Goal: Task Accomplishment & Management: Use online tool/utility

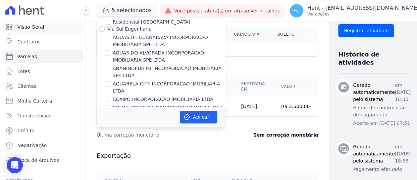
click at [39, 30] on link "Visão Geral" at bounding box center [43, 26] width 80 height 13
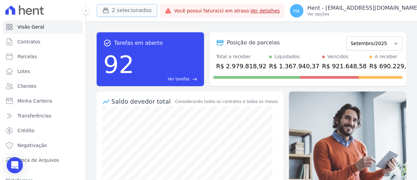
click at [130, 11] on button "2 selecionados" at bounding box center [127, 10] width 61 height 13
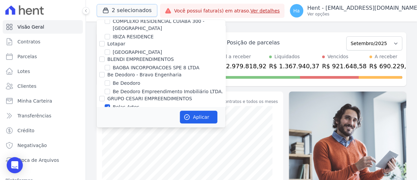
scroll to position [1444, 0]
click at [108, 104] on input "Belas Artes" at bounding box center [107, 106] width 5 height 5
checkbox input "false"
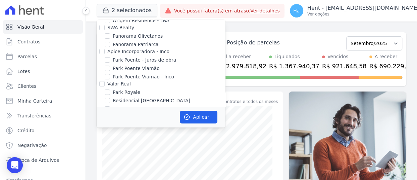
scroll to position [4433, 0]
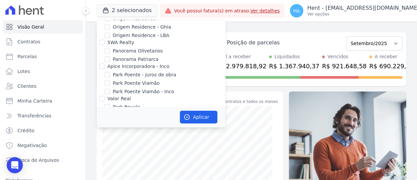
click at [106, 169] on input "TURMALINAS CONDOMINIO CLUB BY CAVAZANI" at bounding box center [107, 171] width 5 height 5
checkbox input "false"
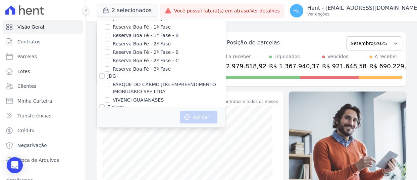
click at [101, 159] on input "Pescara Empreendimentos" at bounding box center [101, 161] width 5 height 5
checkbox input "true"
click at [194, 114] on button "Aplicar" at bounding box center [199, 116] width 38 height 13
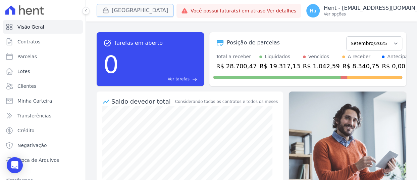
click at [140, 14] on button "[GEOGRAPHIC_DATA]" at bounding box center [135, 10] width 77 height 13
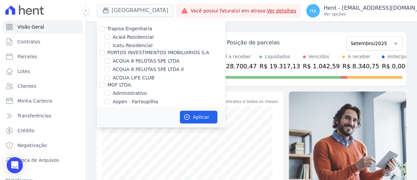
scroll to position [655, 0]
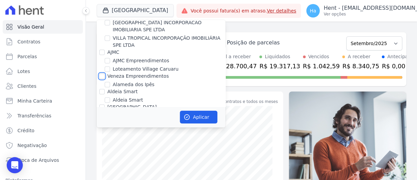
click at [104, 73] on input "Veneza Empreendimentos" at bounding box center [101, 75] width 5 height 5
checkbox input "true"
click at [195, 120] on button "Aplicar" at bounding box center [199, 116] width 38 height 13
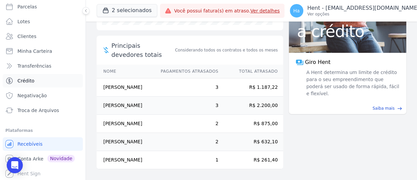
scroll to position [50, 0]
click at [132, 10] on button "2 selecionados" at bounding box center [127, 10] width 61 height 13
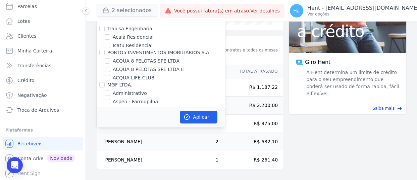
scroll to position [1466, 0]
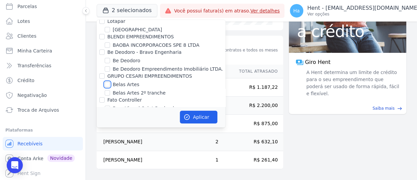
drag, startPoint x: 107, startPoint y: 64, endPoint x: 124, endPoint y: 70, distance: 18.3
click at [107, 82] on input "Belas Artes" at bounding box center [107, 84] width 5 height 5
checkbox input "true"
click at [200, 120] on button "Aplicar" at bounding box center [199, 116] width 38 height 13
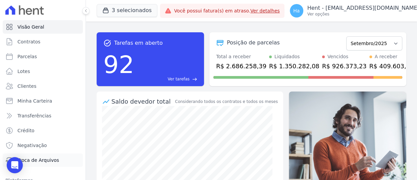
click at [48, 157] on span "Troca de Arquivos" at bounding box center [38, 159] width 42 height 7
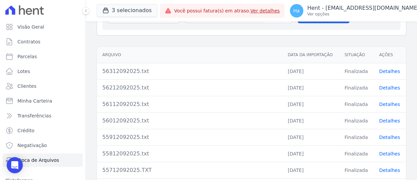
scroll to position [34, 0]
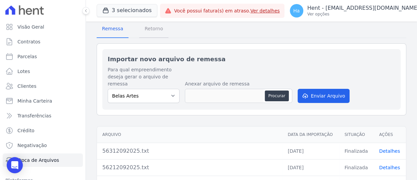
click at [154, 29] on span "Retorno" at bounding box center [154, 28] width 27 height 13
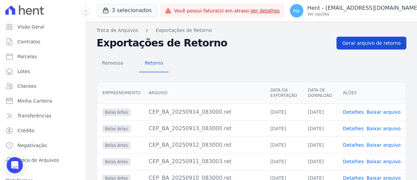
click at [373, 41] on span "Gerar arquivo de retorno" at bounding box center [372, 43] width 58 height 7
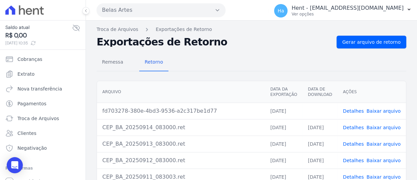
click at [354, 109] on link "Detalhes" at bounding box center [353, 110] width 21 height 5
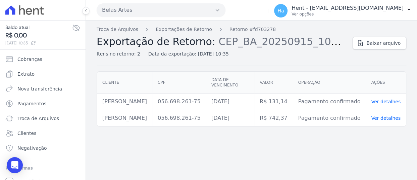
click at [386, 50] on div "Troca de Arquivos Exportações de Retorno Retorno #fd703278 Exportação de Retorn…" at bounding box center [252, 46] width 310 height 40
click at [382, 40] on span "Baixar arquivo" at bounding box center [384, 43] width 34 height 7
drag, startPoint x: 161, startPoint y: 94, endPoint x: 97, endPoint y: 94, distance: 63.5
click at [97, 94] on td "Gabriel Campos Ferreira" at bounding box center [124, 101] width 55 height 16
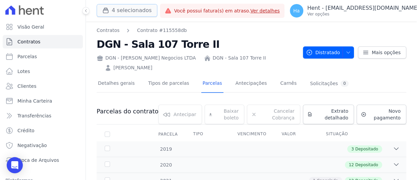
click at [141, 10] on button "4 selecionados" at bounding box center [127, 10] width 61 height 13
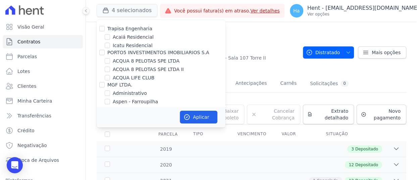
scroll to position [287, 0]
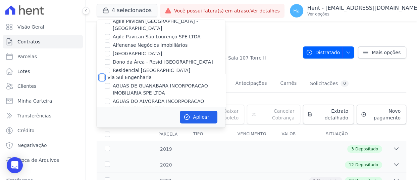
click at [102, 75] on input "Via Sul Engenharia" at bounding box center [101, 77] width 5 height 5
checkbox input "true"
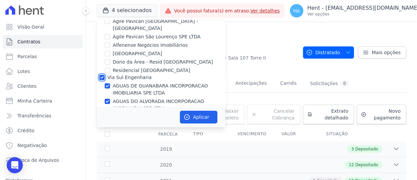
checkbox input "true"
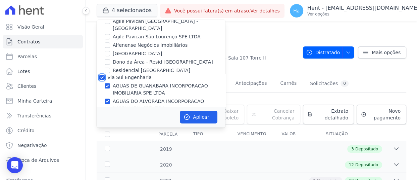
checkbox input "true"
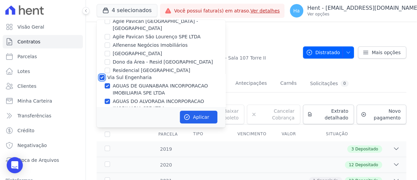
checkbox input "true"
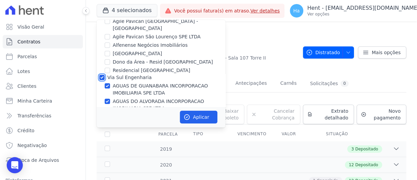
checkbox input "true"
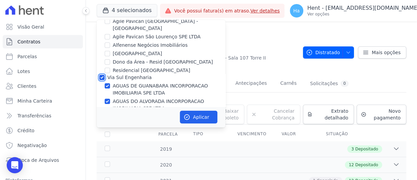
checkbox input "true"
click at [201, 115] on button "Aplicar" at bounding box center [199, 116] width 38 height 13
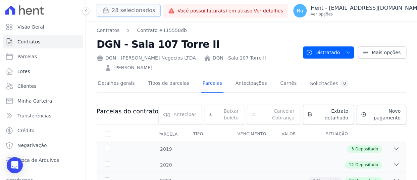
click at [118, 11] on button "28 selecionados" at bounding box center [129, 10] width 64 height 13
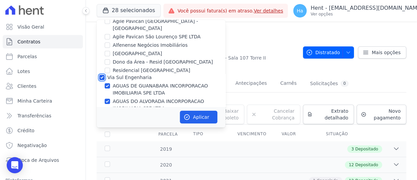
click at [102, 75] on input "Via Sul Engenharia" at bounding box center [101, 77] width 5 height 5
checkbox input "false"
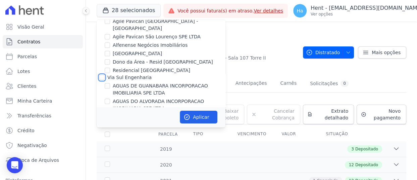
checkbox input "false"
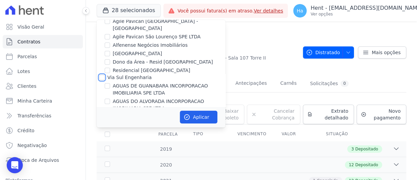
checkbox input "false"
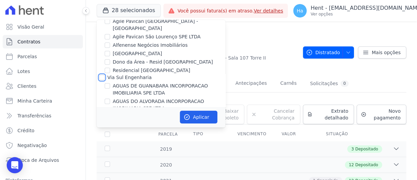
checkbox input "false"
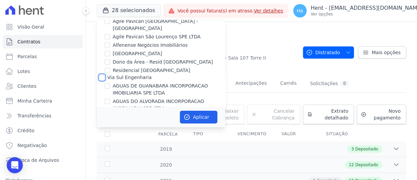
checkbox input "false"
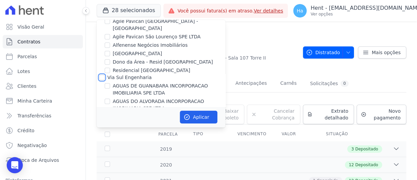
checkbox input "false"
click at [199, 118] on button "Aplicar" at bounding box center [199, 116] width 38 height 13
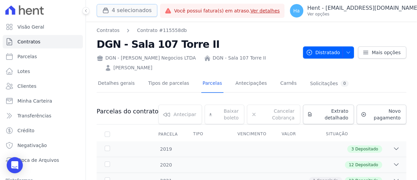
click at [126, 10] on button "4 selecionados" at bounding box center [127, 10] width 61 height 13
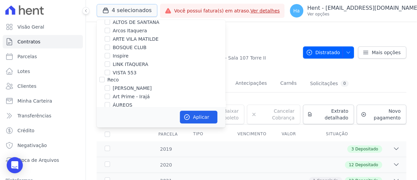
scroll to position [638, 0]
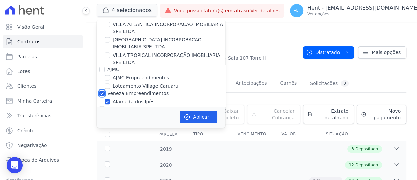
click at [100, 90] on input "Veneza Empreendimentos" at bounding box center [101, 92] width 5 height 5
checkbox input "false"
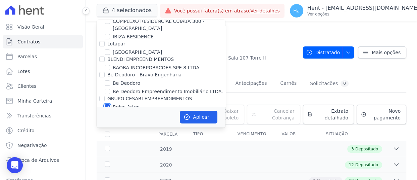
click at [107, 104] on input "Belas Artes" at bounding box center [107, 106] width 5 height 5
checkbox input "false"
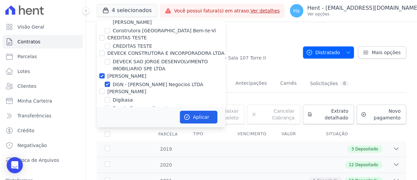
scroll to position [2183, 0]
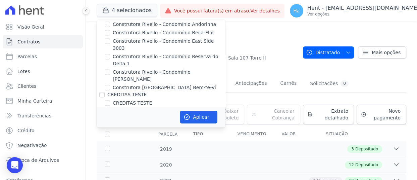
click at [99, 130] on input "[PERSON_NAME]" at bounding box center [101, 132] width 5 height 5
checkbox input "false"
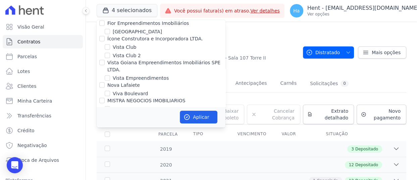
scroll to position [702, 0]
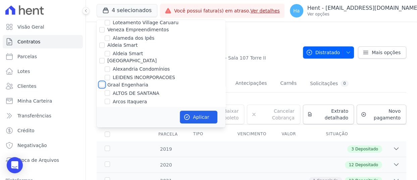
click at [102, 82] on input "Graal Engenharia" at bounding box center [101, 84] width 5 height 5
checkbox input "true"
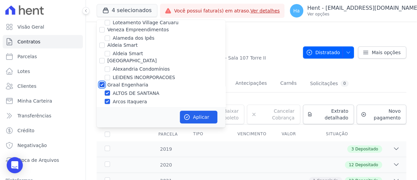
checkbox input "true"
click at [209, 118] on button "Aplicar" at bounding box center [199, 116] width 38 height 13
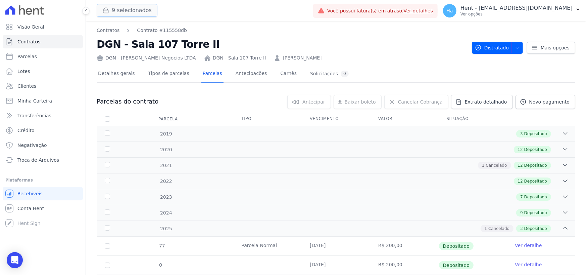
click at [138, 13] on button "9 selecionados" at bounding box center [127, 10] width 61 height 13
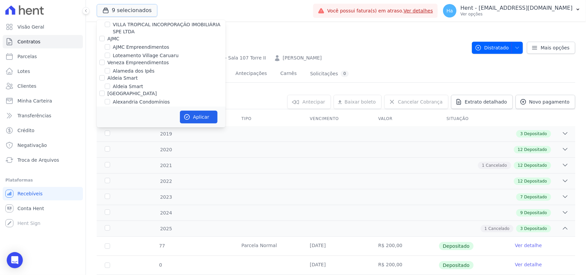
scroll to position [739, 0]
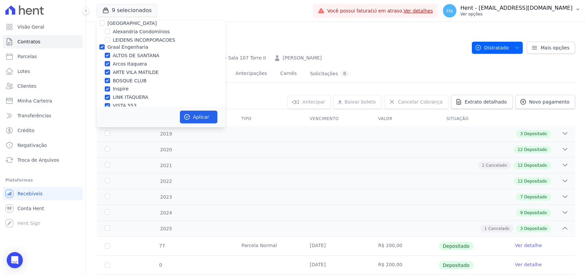
click at [560, 8] on p "Hent - [EMAIL_ADDRESS][DOMAIN_NAME]" at bounding box center [517, 8] width 112 height 7
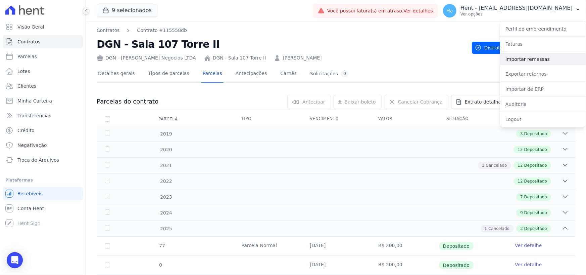
click at [540, 61] on link "Importar remessas" at bounding box center [543, 59] width 86 height 12
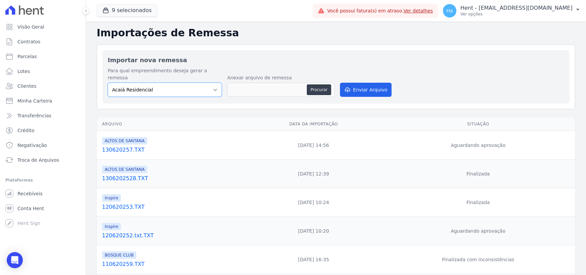
click at [197, 83] on select "Acaiá Residencial ACQUA 8 PELOTAS SPE LTDA II Administrativo AGILE ELOI MENDES …" at bounding box center [165, 90] width 114 height 14
click at [36, 161] on span "Troca de Arquivos" at bounding box center [38, 159] width 42 height 7
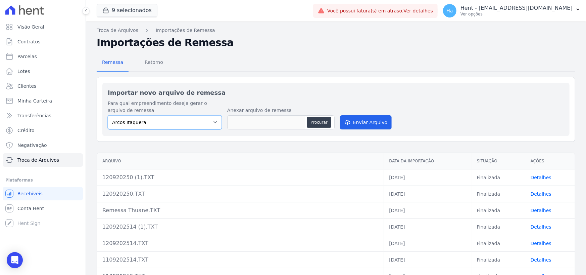
click at [211, 123] on select "Arcos Itaquera ALTOS DE SANTANA Inspire BOSQUE CLUB ARTE VILA MATILDE VISTA 553…" at bounding box center [165, 122] width 114 height 14
select select "608a0505-5729-491c-8a4a-236dc5ec7f7f"
click at [108, 115] on select "Arcos Itaquera ALTOS DE SANTANA Inspire BOSQUE CLUB ARTE VILA MATILDE VISTA 553…" at bounding box center [165, 122] width 114 height 14
click at [314, 121] on button "Procurar" at bounding box center [319, 122] width 24 height 11
type input "Remessa Thuane (2).TXT"
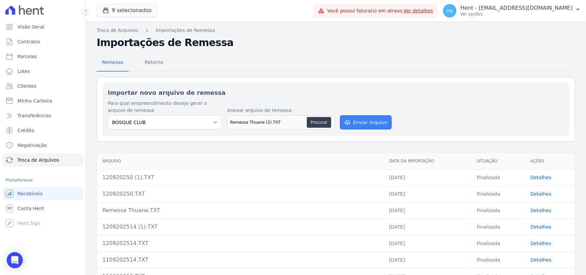
click at [363, 123] on button "Enviar Arquivo" at bounding box center [366, 122] width 52 height 14
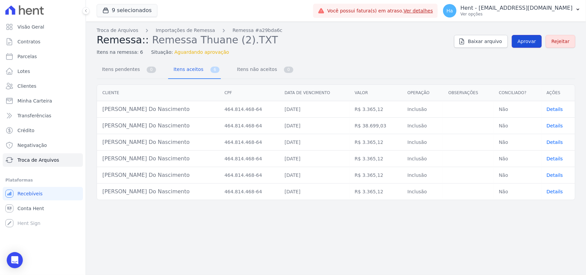
click at [529, 42] on span "Aprovar" at bounding box center [527, 41] width 18 height 7
click at [525, 39] on span "Aprovar" at bounding box center [527, 41] width 18 height 7
